Goal: Task Accomplishment & Management: Complete application form

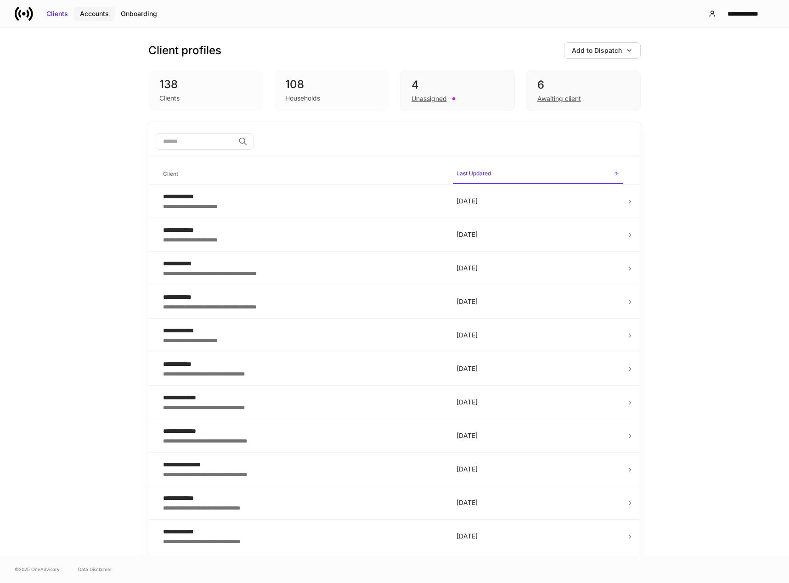
click at [92, 15] on div "Accounts" at bounding box center [94, 13] width 29 height 9
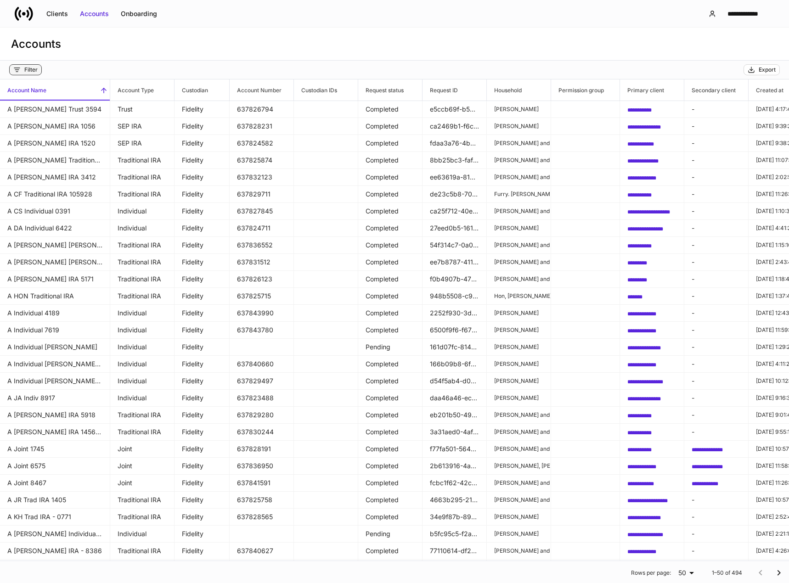
click at [29, 67] on div "Filter" at bounding box center [30, 69] width 13 height 7
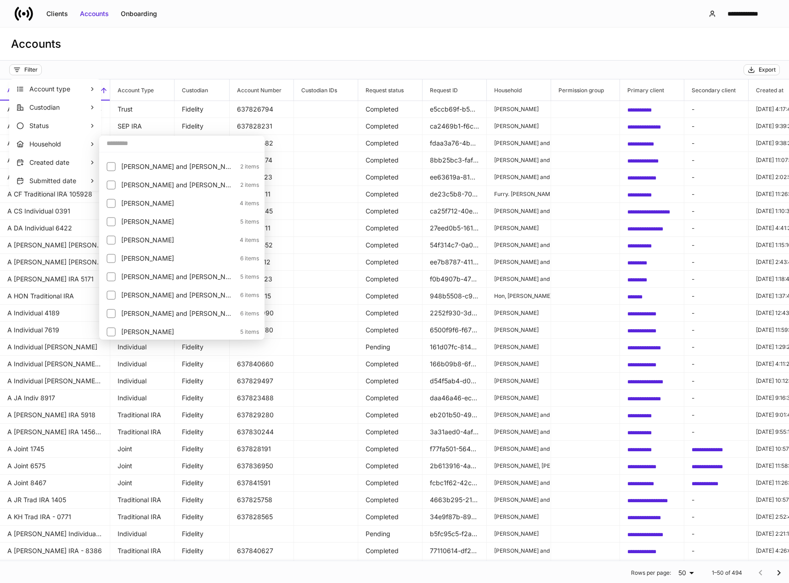
scroll to position [1285, 0]
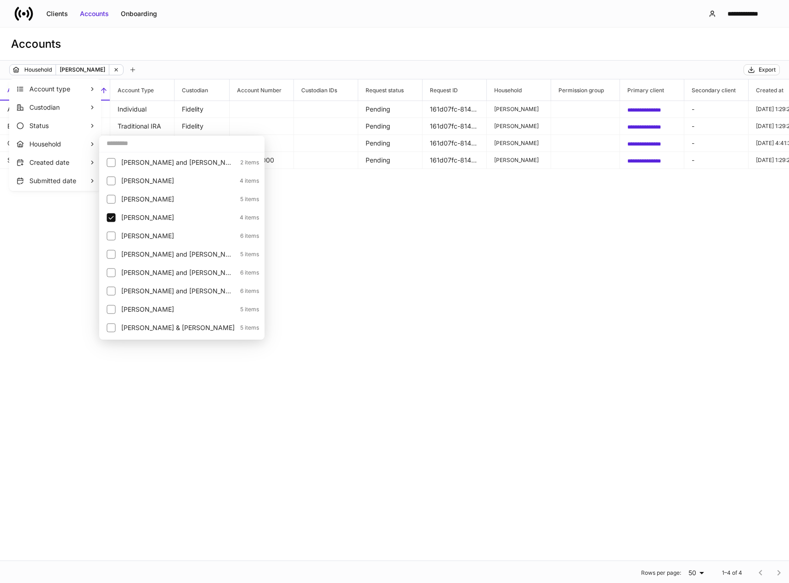
click at [408, 235] on div at bounding box center [394, 291] width 789 height 583
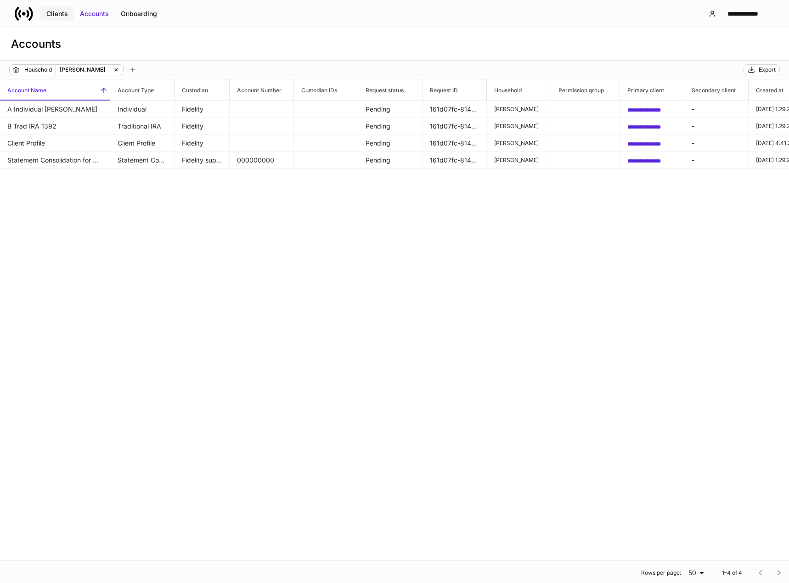
click at [58, 11] on div "Clients" at bounding box center [57, 13] width 22 height 9
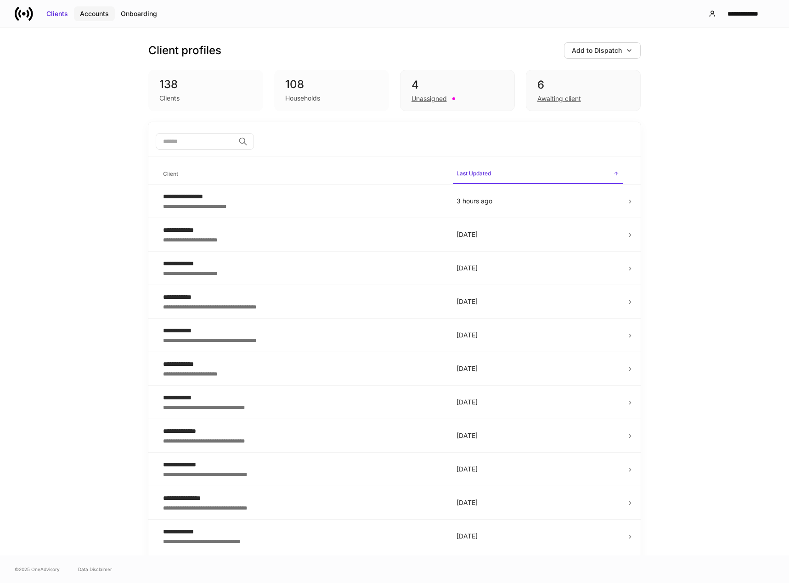
click at [97, 16] on div "Accounts" at bounding box center [94, 13] width 29 height 9
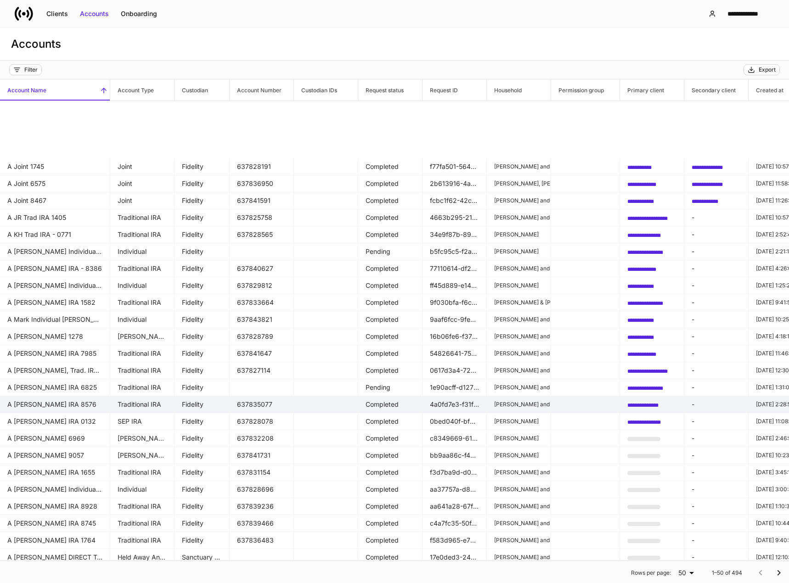
scroll to position [397, 0]
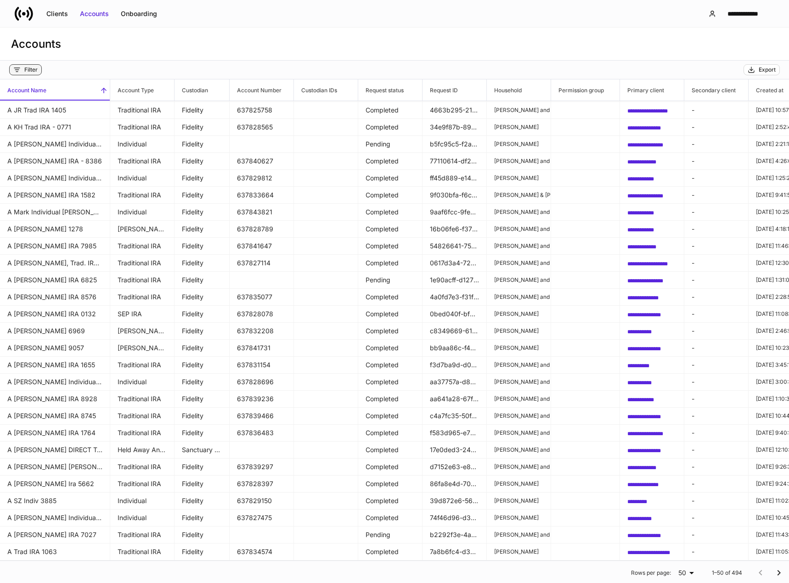
click at [30, 73] on div "Filter" at bounding box center [30, 69] width 13 height 7
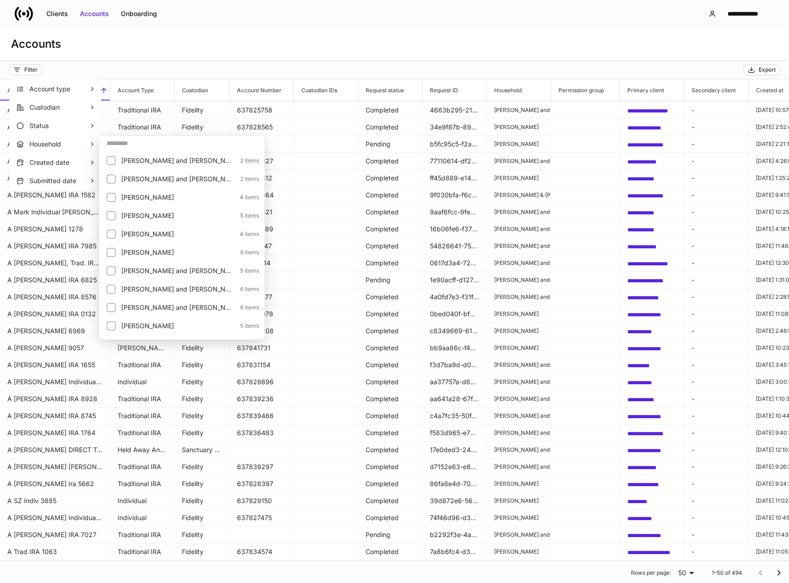
scroll to position [1285, 0]
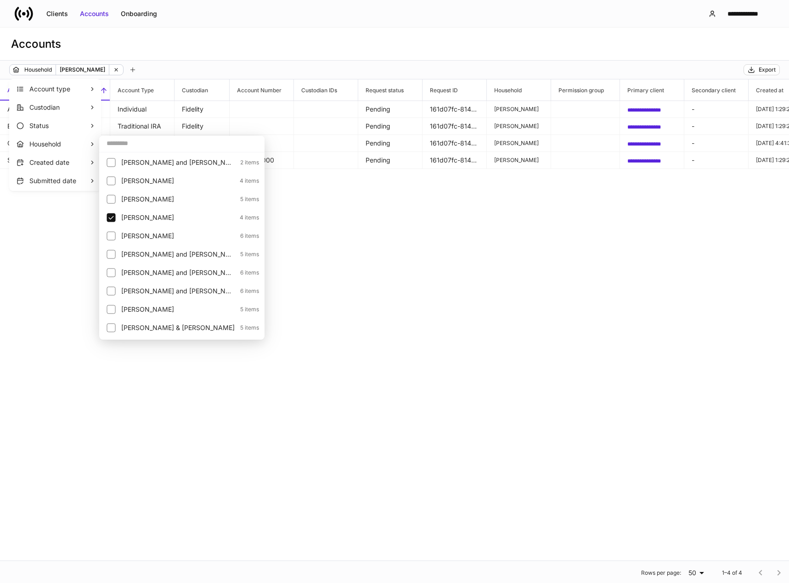
click at [635, 107] on div at bounding box center [394, 291] width 789 height 583
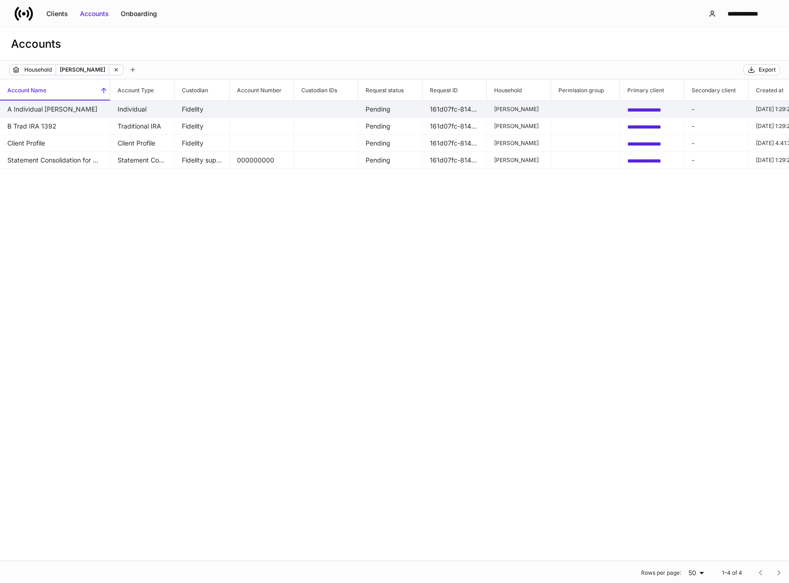
click at [638, 111] on span "**********" at bounding box center [644, 110] width 34 height 6
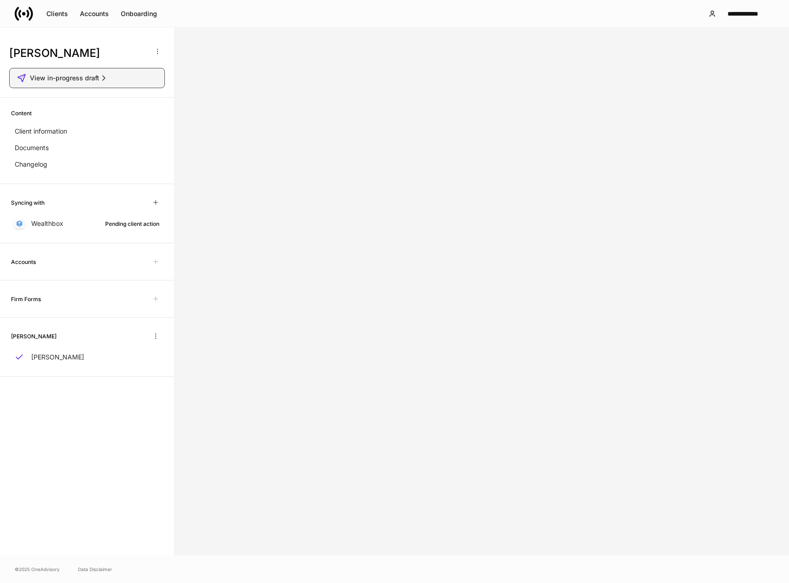
click at [70, 78] on span "View in-progress draft" at bounding box center [64, 77] width 69 height 9
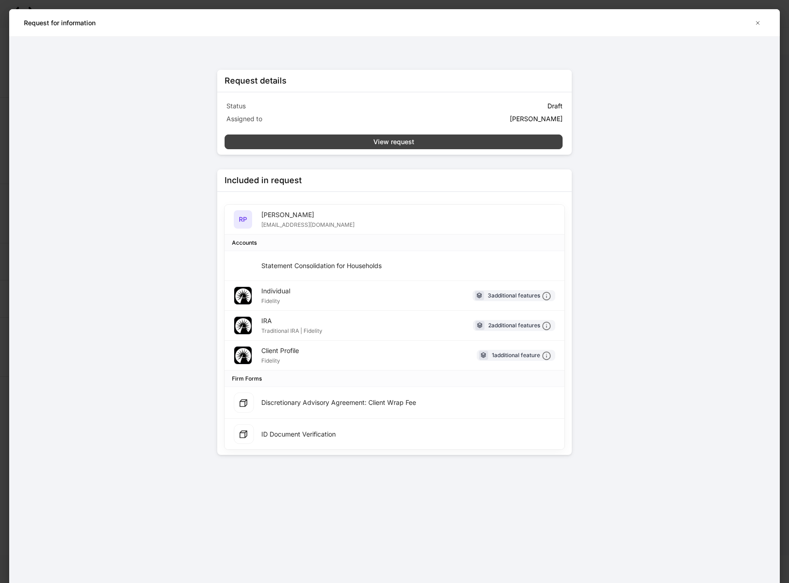
click at [414, 143] on button "View request" at bounding box center [393, 142] width 338 height 15
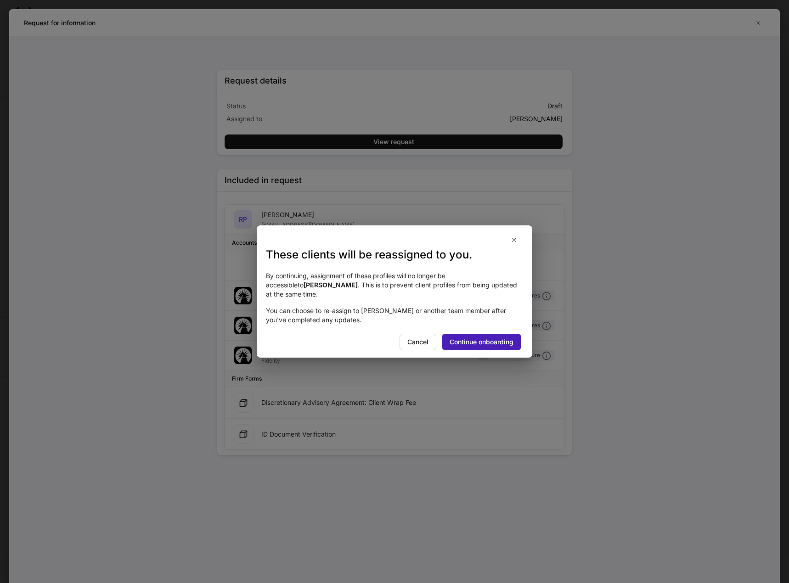
click at [472, 337] on div "Continue onboarding" at bounding box center [481, 341] width 64 height 9
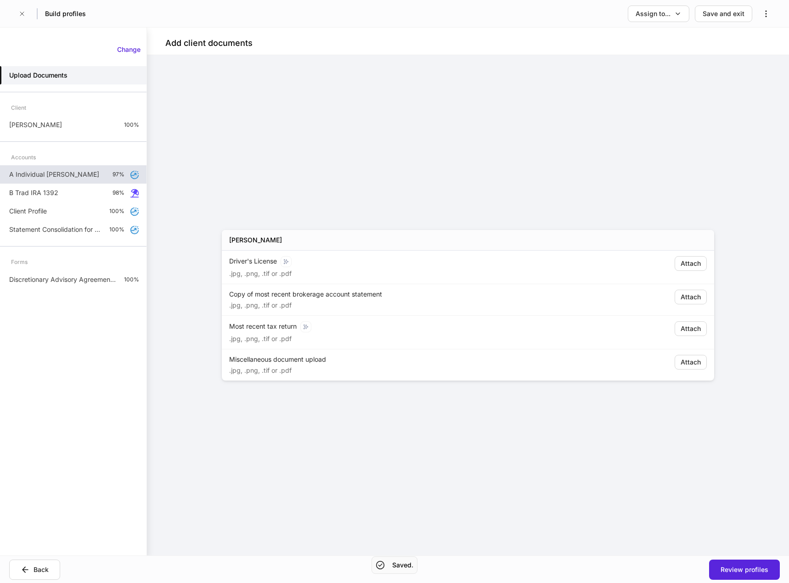
click at [30, 174] on p "A Individual TOD" at bounding box center [54, 174] width 90 height 9
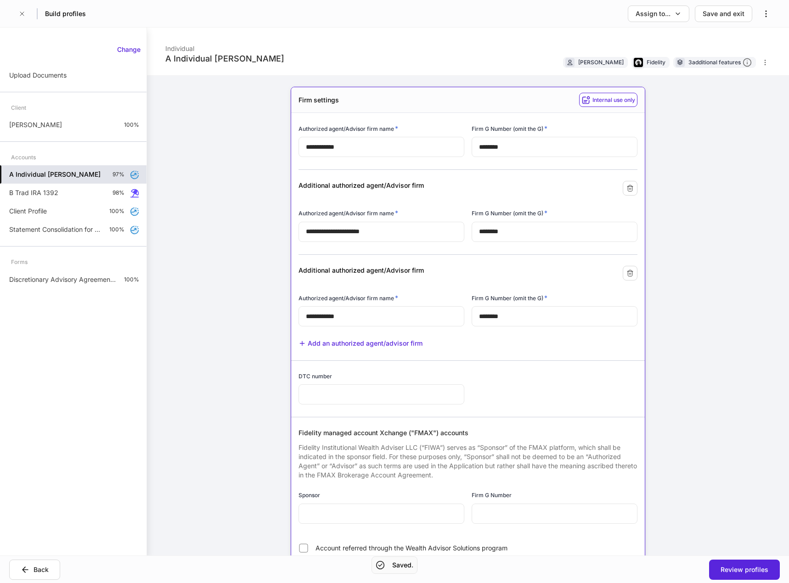
type input "*****"
type input "*"
click at [36, 127] on p "Robert Peterson" at bounding box center [35, 124] width 53 height 9
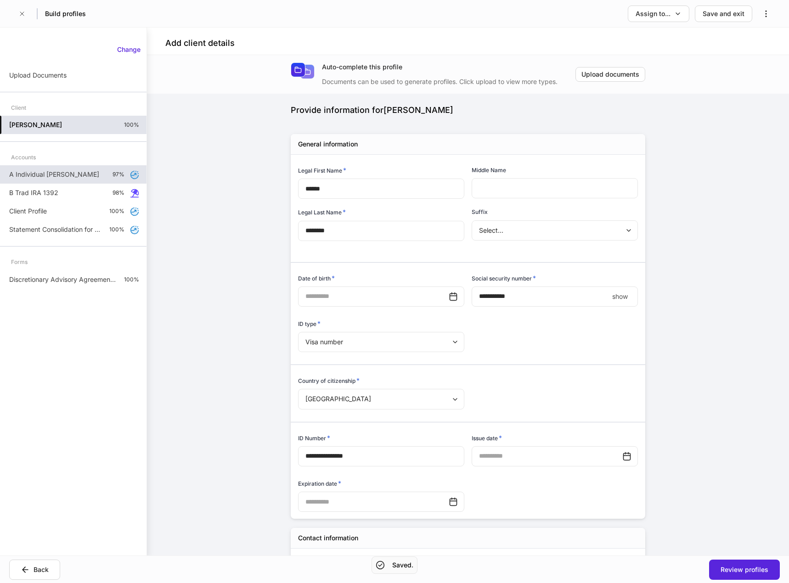
type input "**********"
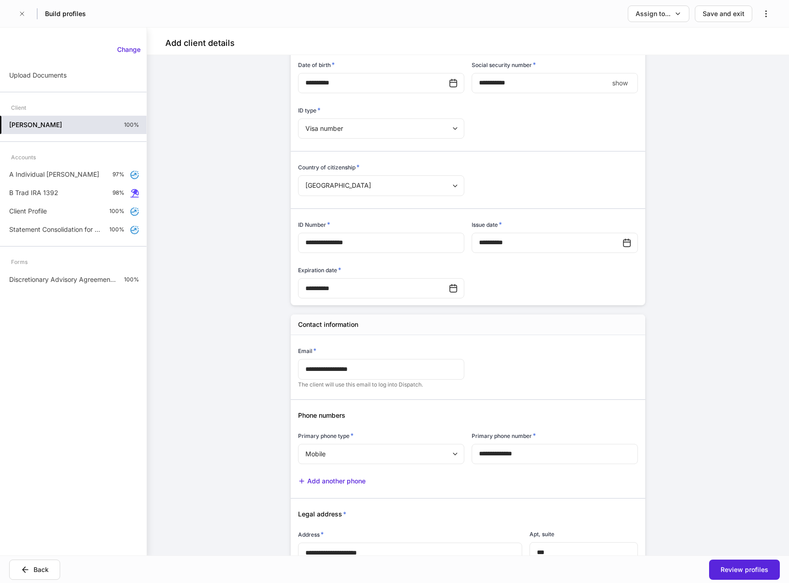
scroll to position [230, 0]
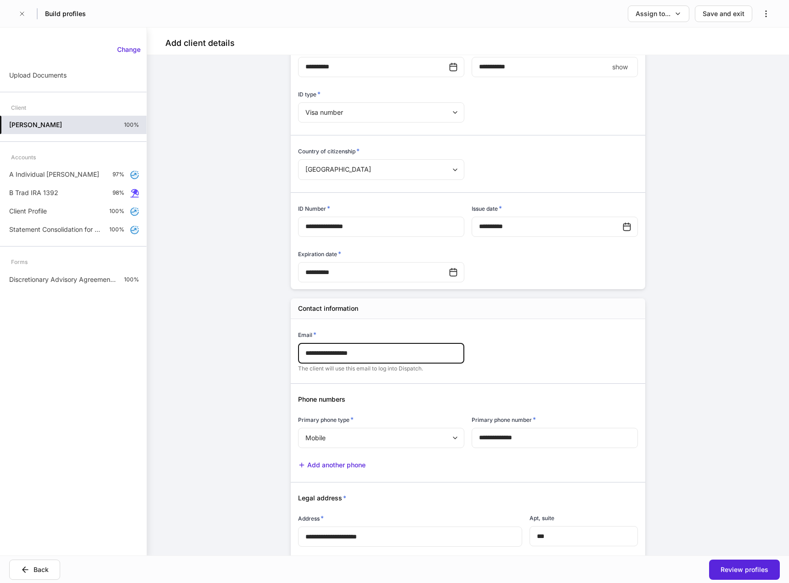
drag, startPoint x: 386, startPoint y: 352, endPoint x: 287, endPoint y: 356, distance: 98.8
click at [281, 356] on div "**********" at bounding box center [467, 498] width 413 height 1269
click at [238, 354] on div "**********" at bounding box center [468, 305] width 642 height 500
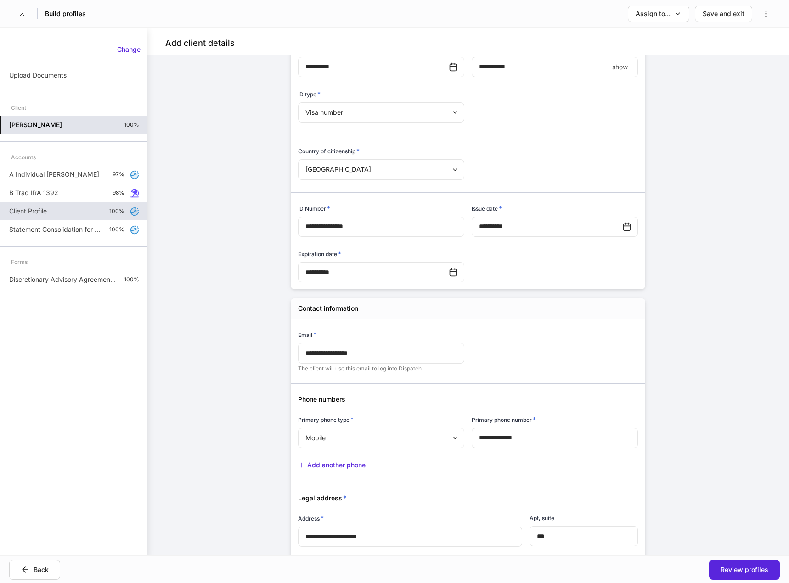
click at [36, 209] on p "Client Profile" at bounding box center [28, 211] width 38 height 9
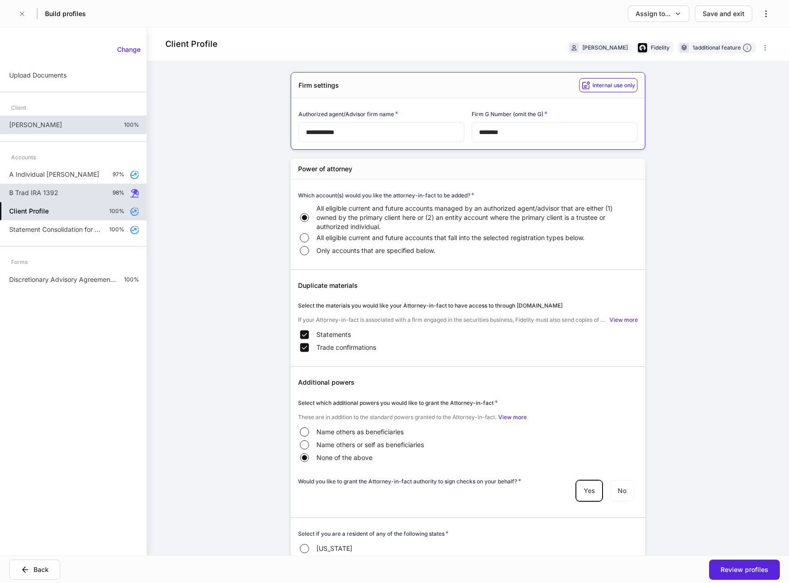
click at [41, 194] on p "B Trad IRA 1392" at bounding box center [33, 192] width 49 height 9
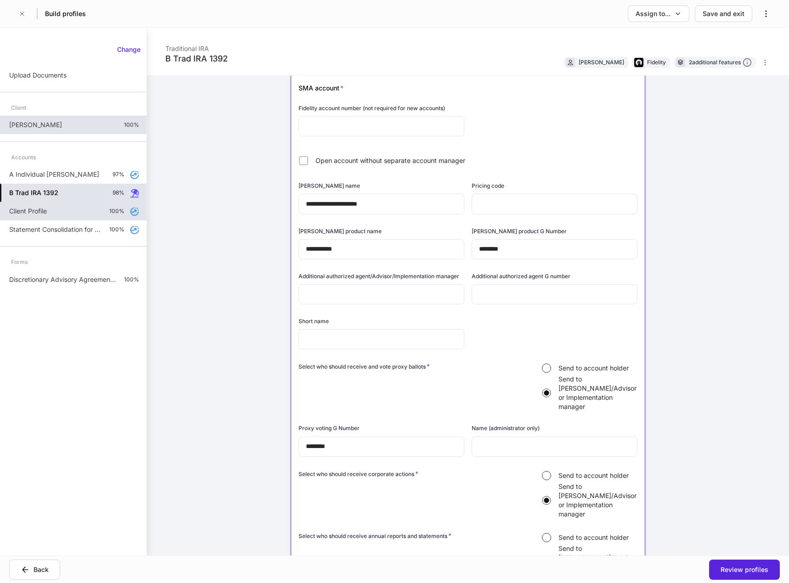
scroll to position [643, 0]
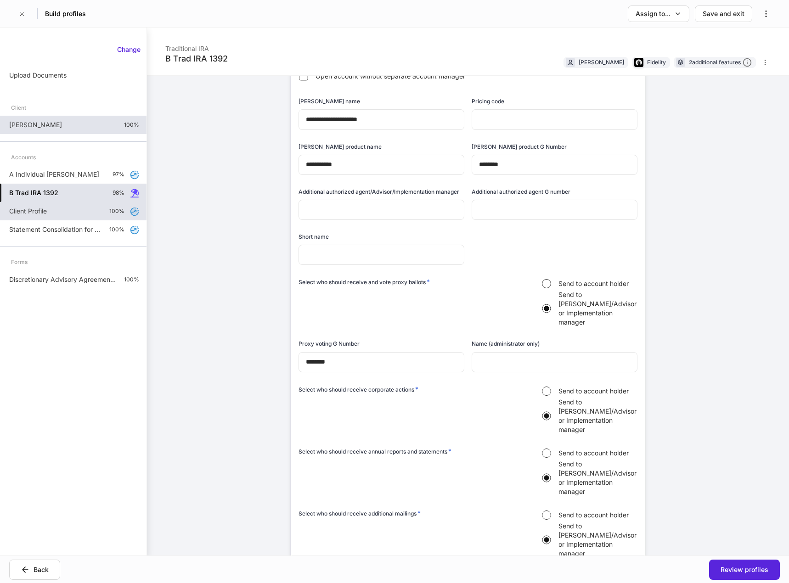
click at [22, 214] on p "Client Profile" at bounding box center [28, 211] width 38 height 9
